Goal: Find contact information: Find contact information

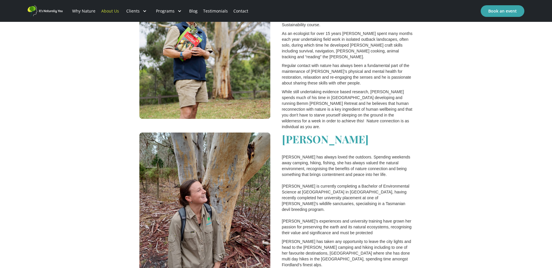
scroll to position [844, 0]
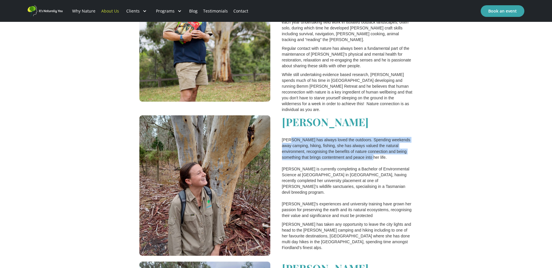
drag, startPoint x: 290, startPoint y: 111, endPoint x: 410, endPoint y: 130, distance: 122.2
click at [410, 137] on p "[PERSON_NAME] has always loved the outdoors. Spending weekends away camping, hi…" at bounding box center [347, 177] width 131 height 81
drag, startPoint x: 410, startPoint y: 130, endPoint x: 381, endPoint y: 131, distance: 29.4
click at [381, 137] on p "[PERSON_NAME] has always loved the outdoors. Spending weekends away camping, hi…" at bounding box center [347, 177] width 131 height 81
click at [370, 137] on p "[PERSON_NAME] has always loved the outdoors. Spending weekends away camping, hi…" at bounding box center [347, 177] width 131 height 81
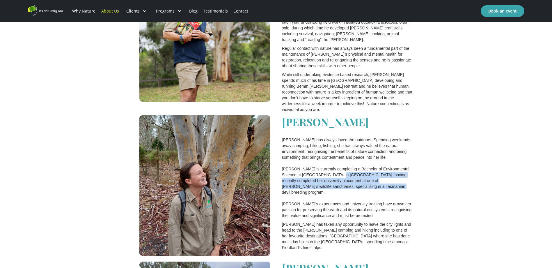
drag, startPoint x: 365, startPoint y: 156, endPoint x: 335, endPoint y: 149, distance: 31.4
click at [335, 149] on p "[PERSON_NAME] has always loved the outdoors. Spending weekends away camping, hi…" at bounding box center [347, 177] width 131 height 81
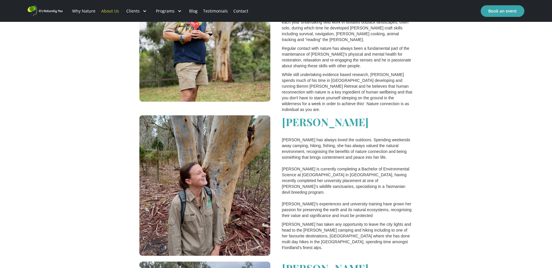
drag, startPoint x: 335, startPoint y: 149, endPoint x: 367, endPoint y: 161, distance: 34.6
click at [367, 161] on p "[PERSON_NAME] has always loved the outdoors. Spending weekends away camping, hi…" at bounding box center [347, 177] width 131 height 81
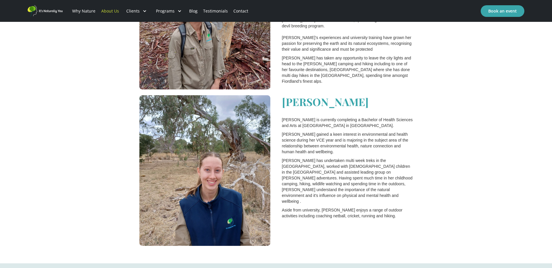
scroll to position [1018, 0]
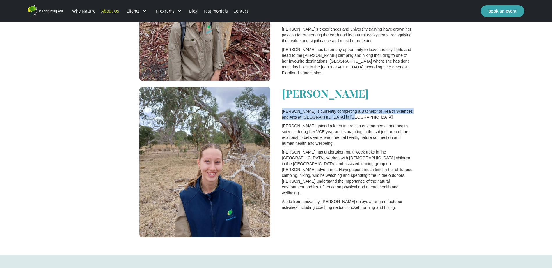
drag, startPoint x: 345, startPoint y: 89, endPoint x: 283, endPoint y: 83, distance: 62.2
click at [283, 108] on p "[PERSON_NAME] is currently completing a Bachelor of Health Sciences and Arts at…" at bounding box center [347, 114] width 131 height 12
drag, startPoint x: 283, startPoint y: 83, endPoint x: 313, endPoint y: 106, distance: 37.8
click at [313, 123] on p "[PERSON_NAME] gained a keen interest in environmental and health science during…" at bounding box center [347, 134] width 131 height 23
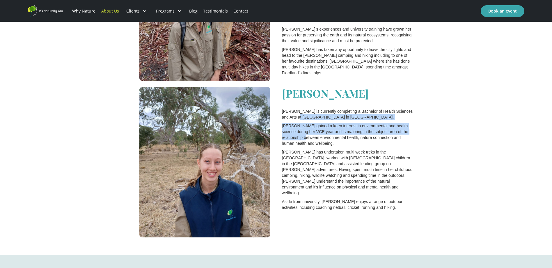
drag, startPoint x: 301, startPoint y: 111, endPoint x: 295, endPoint y: 91, distance: 21.0
click at [295, 91] on div "[PERSON_NAME] is currently completing a Bachelor of Health Sciences and Arts at…" at bounding box center [347, 151] width 131 height 129
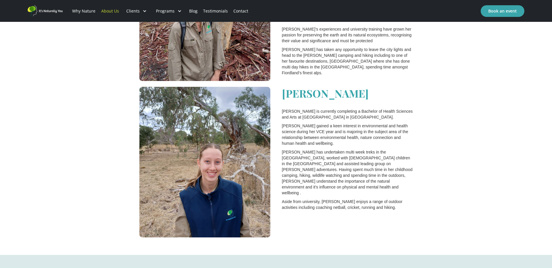
drag, startPoint x: 295, startPoint y: 91, endPoint x: 403, endPoint y: 107, distance: 109.7
click at [403, 123] on p "[PERSON_NAME] gained a keen interest in environmental and health science during…" at bounding box center [347, 134] width 131 height 23
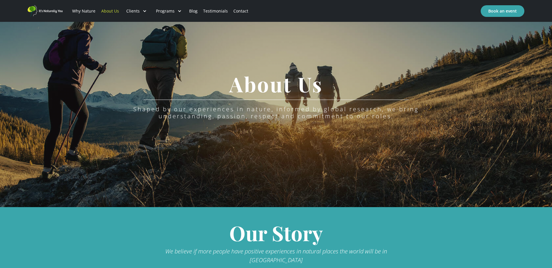
scroll to position [0, 0]
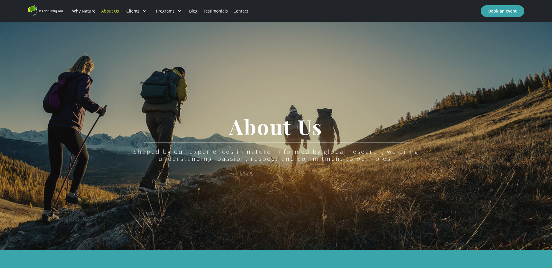
click at [237, 13] on link "Contact" at bounding box center [241, 11] width 20 height 20
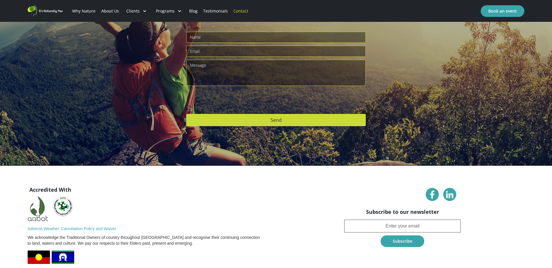
scroll to position [118, 0]
